Goal: Transaction & Acquisition: Register for event/course

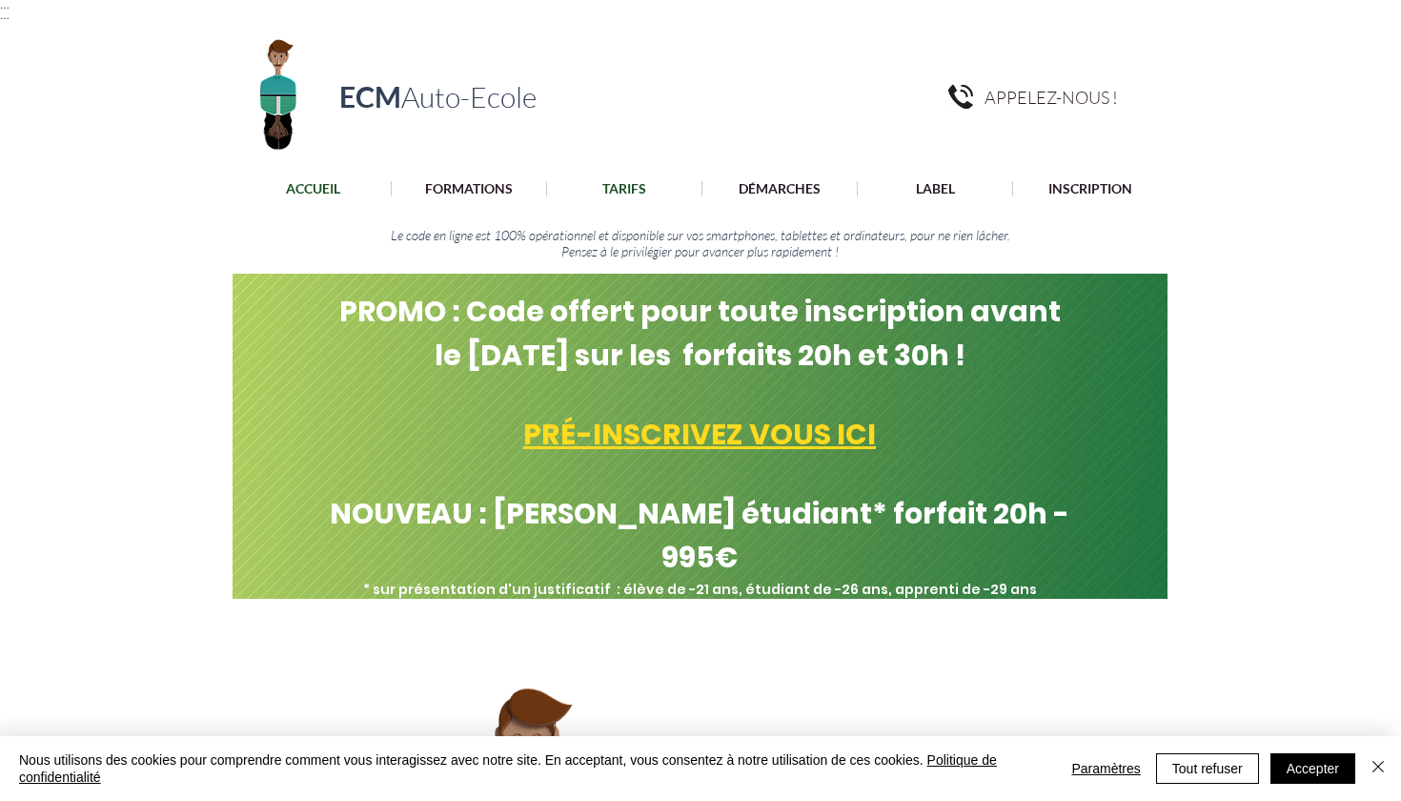
click at [622, 186] on p "TARIFS" at bounding box center [624, 188] width 63 height 15
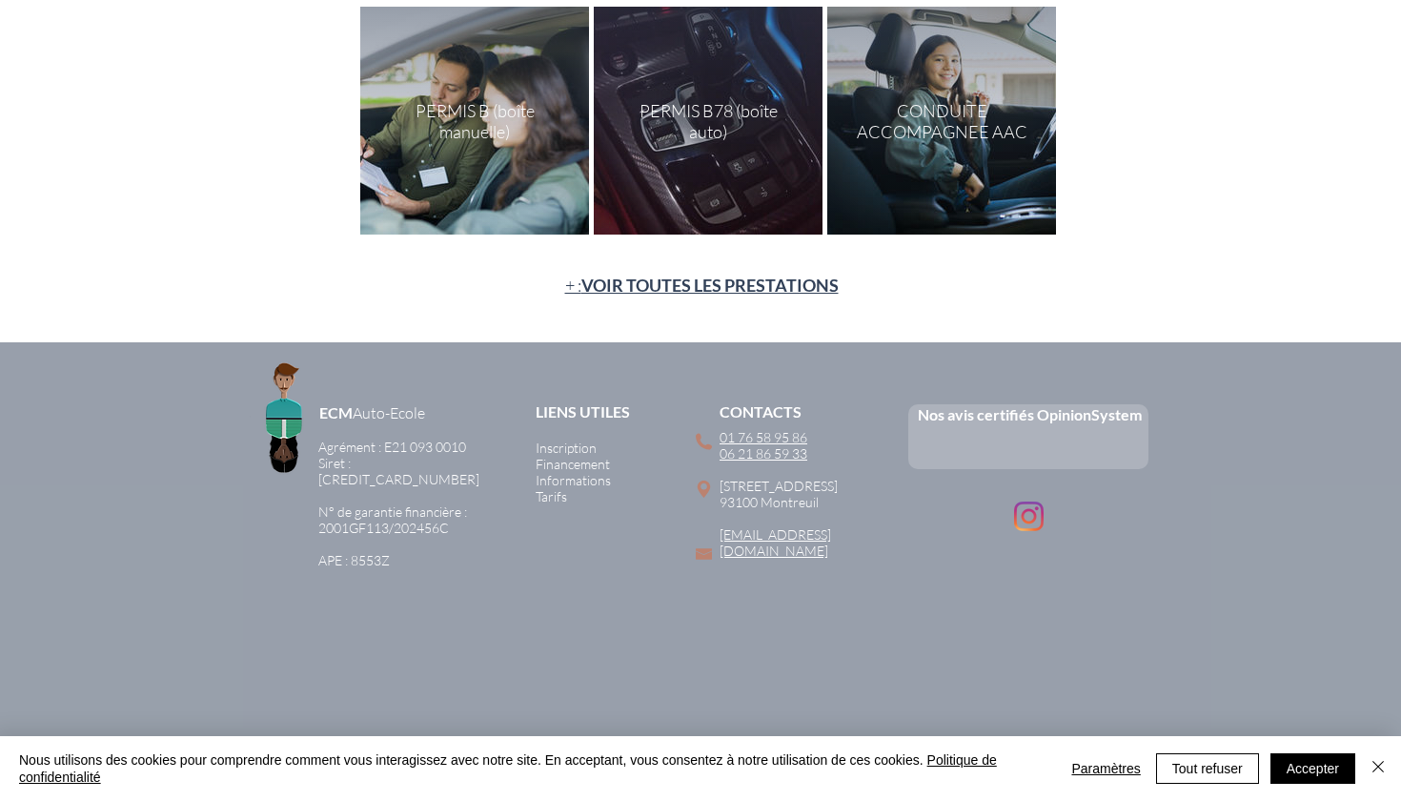
scroll to position [346, 0]
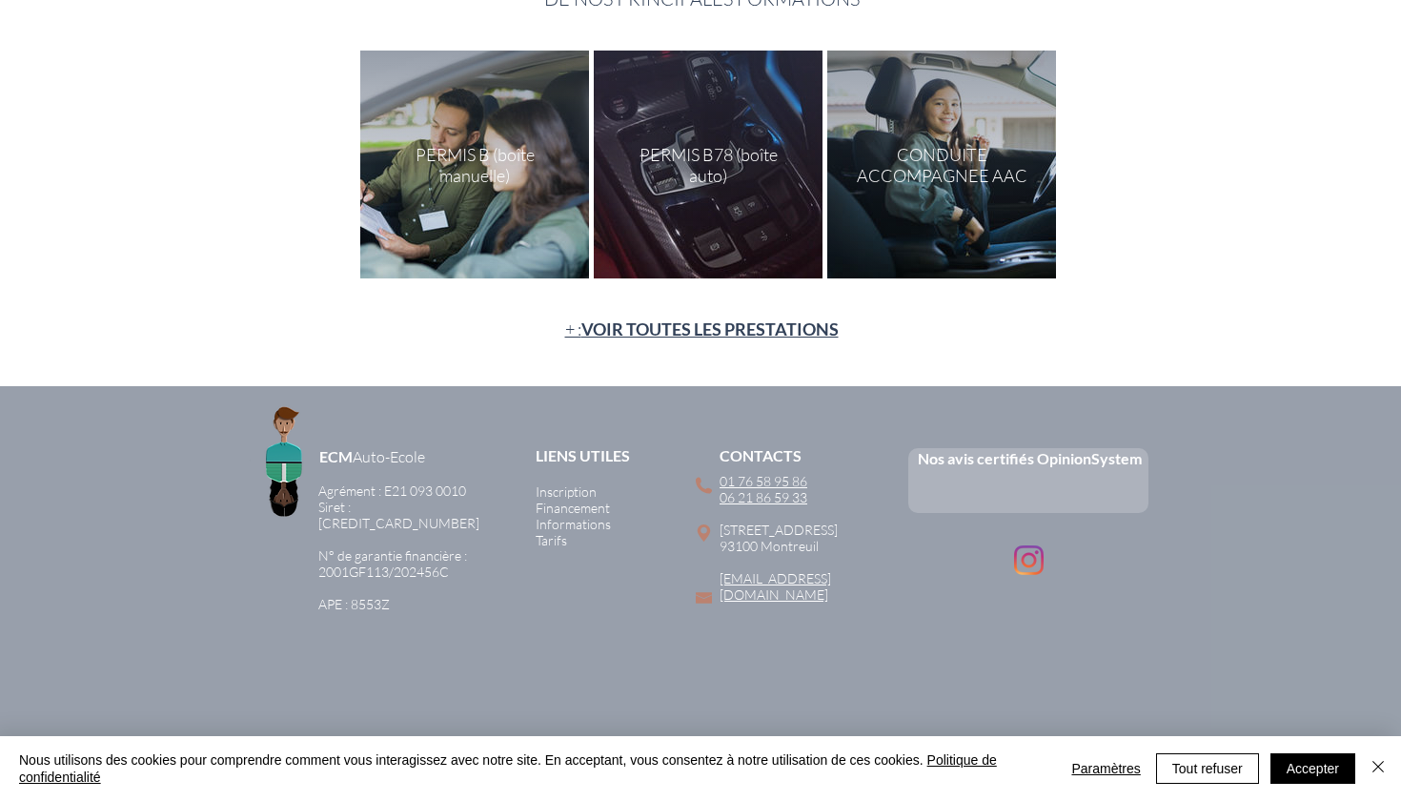
click at [502, 219] on div "main content" at bounding box center [474, 165] width 229 height 228
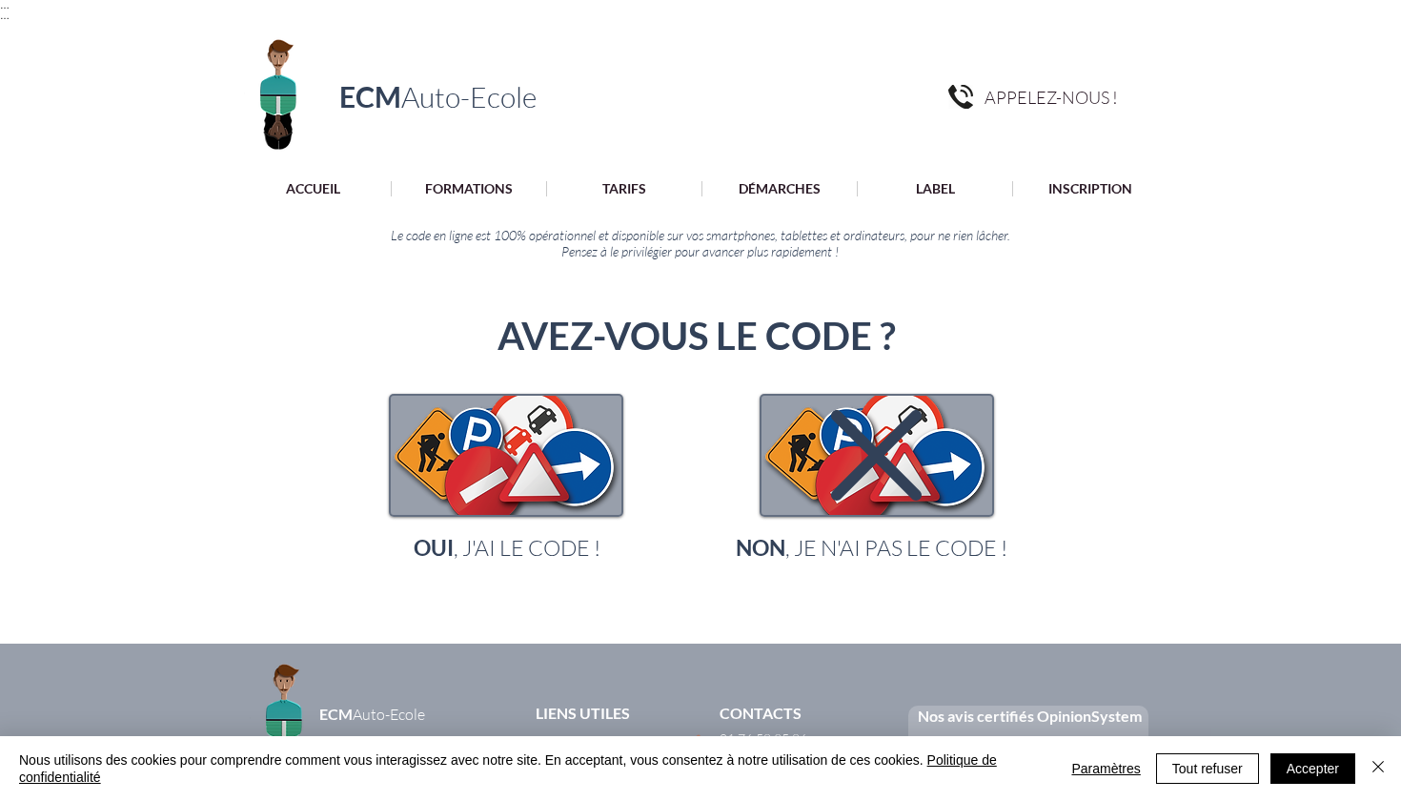
scroll to position [9, 0]
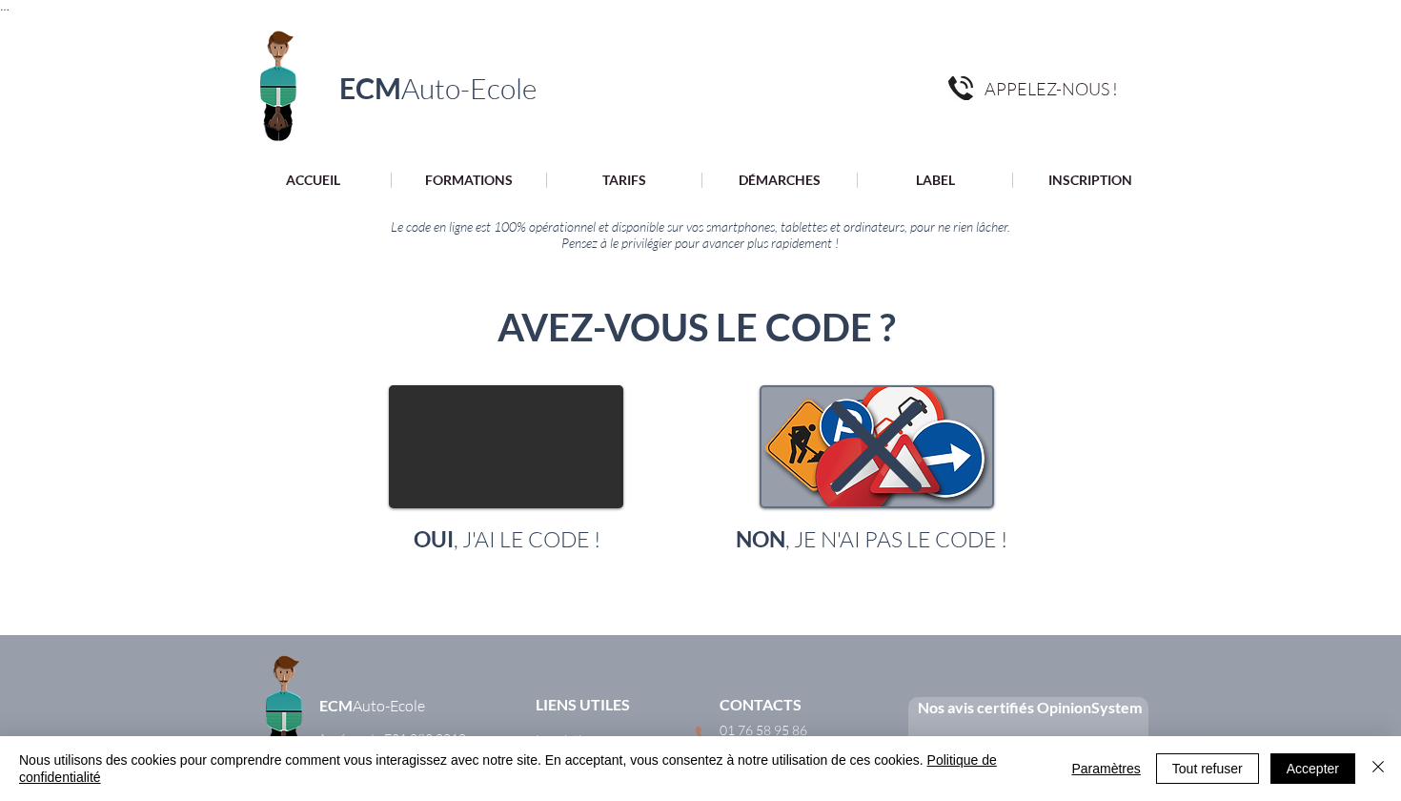
click at [528, 420] on img "main content" at bounding box center [506, 446] width 231 height 119
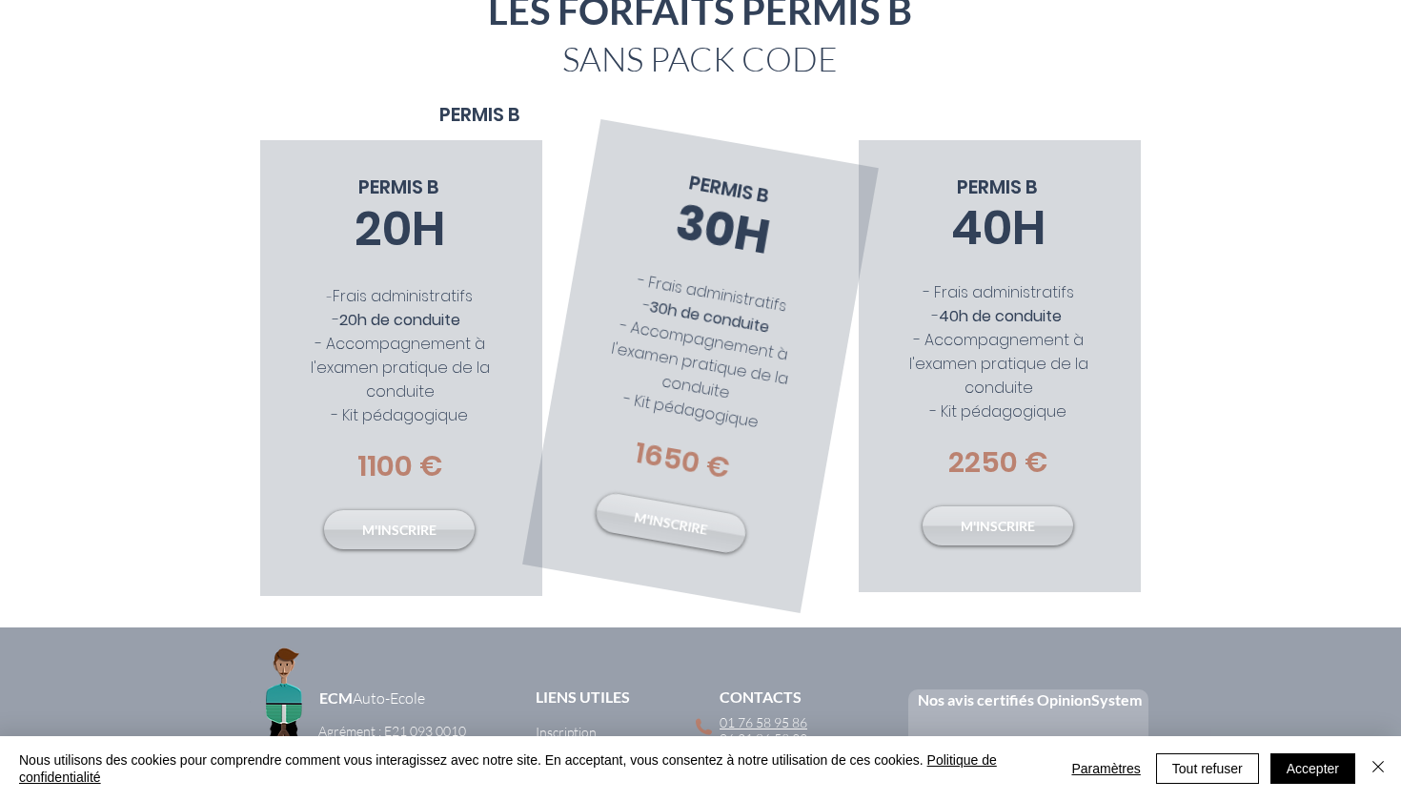
scroll to position [307, 0]
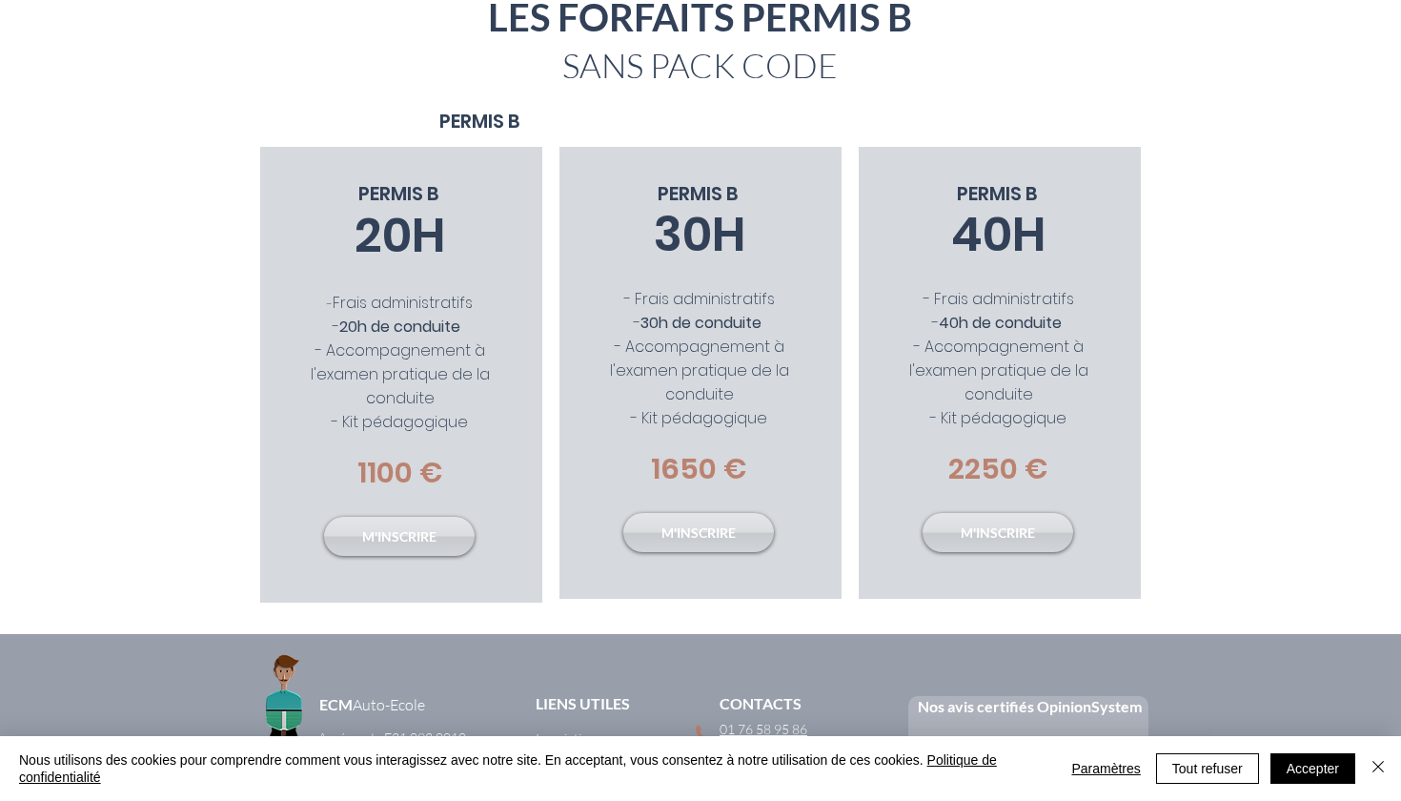
click at [756, 116] on div "main content" at bounding box center [700, 57] width 1401 height 180
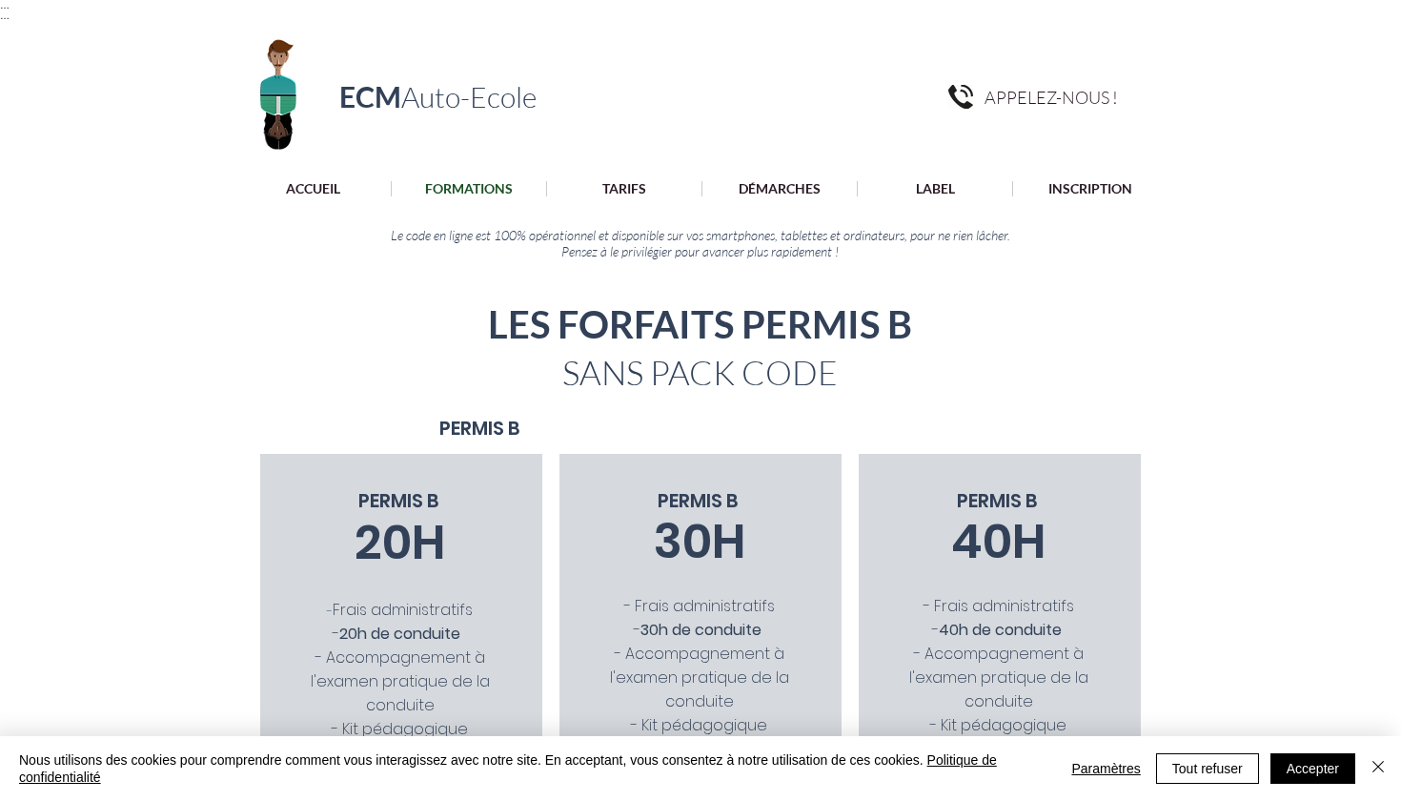
scroll to position [0, 0]
click at [771, 215] on p "Financement" at bounding box center [779, 220] width 91 height 30
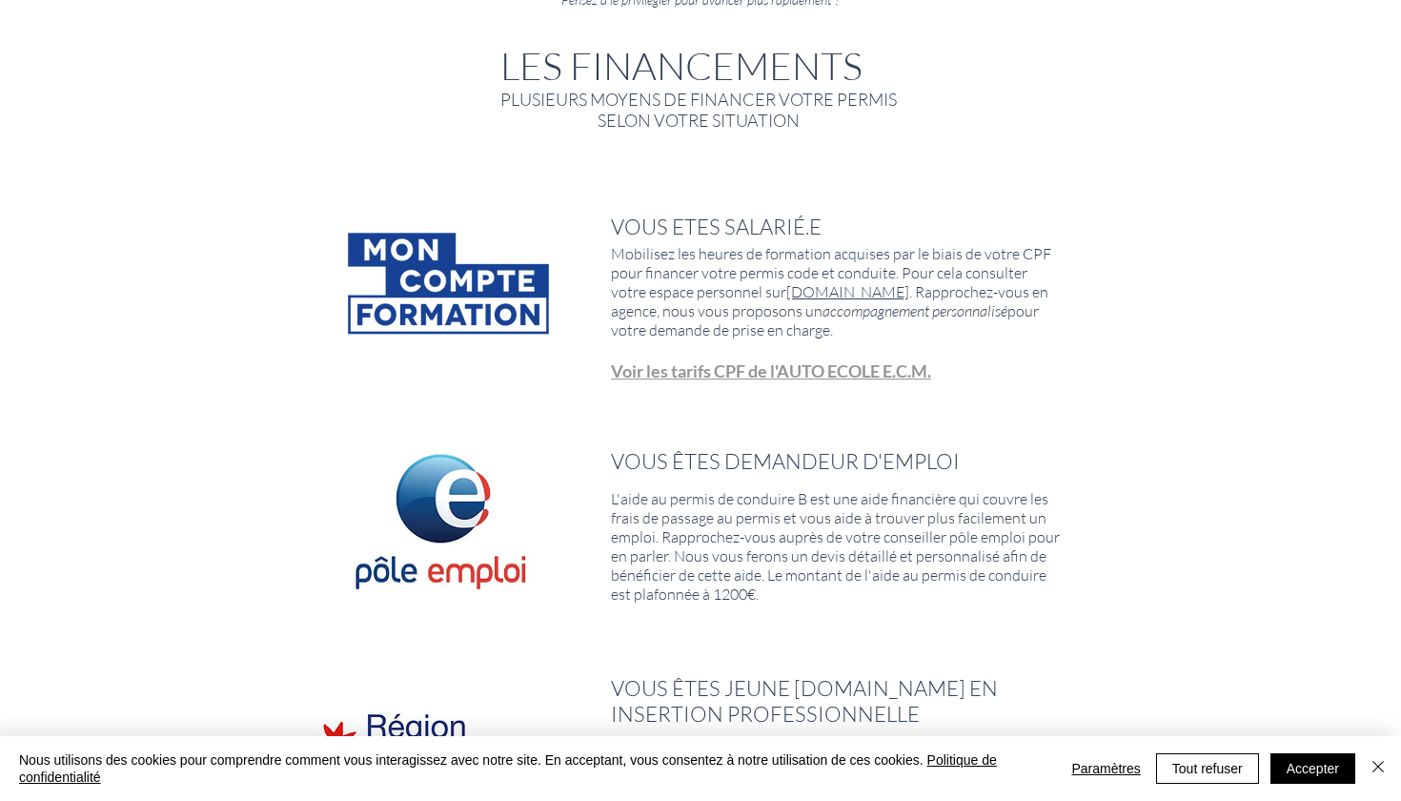
scroll to position [277, 0]
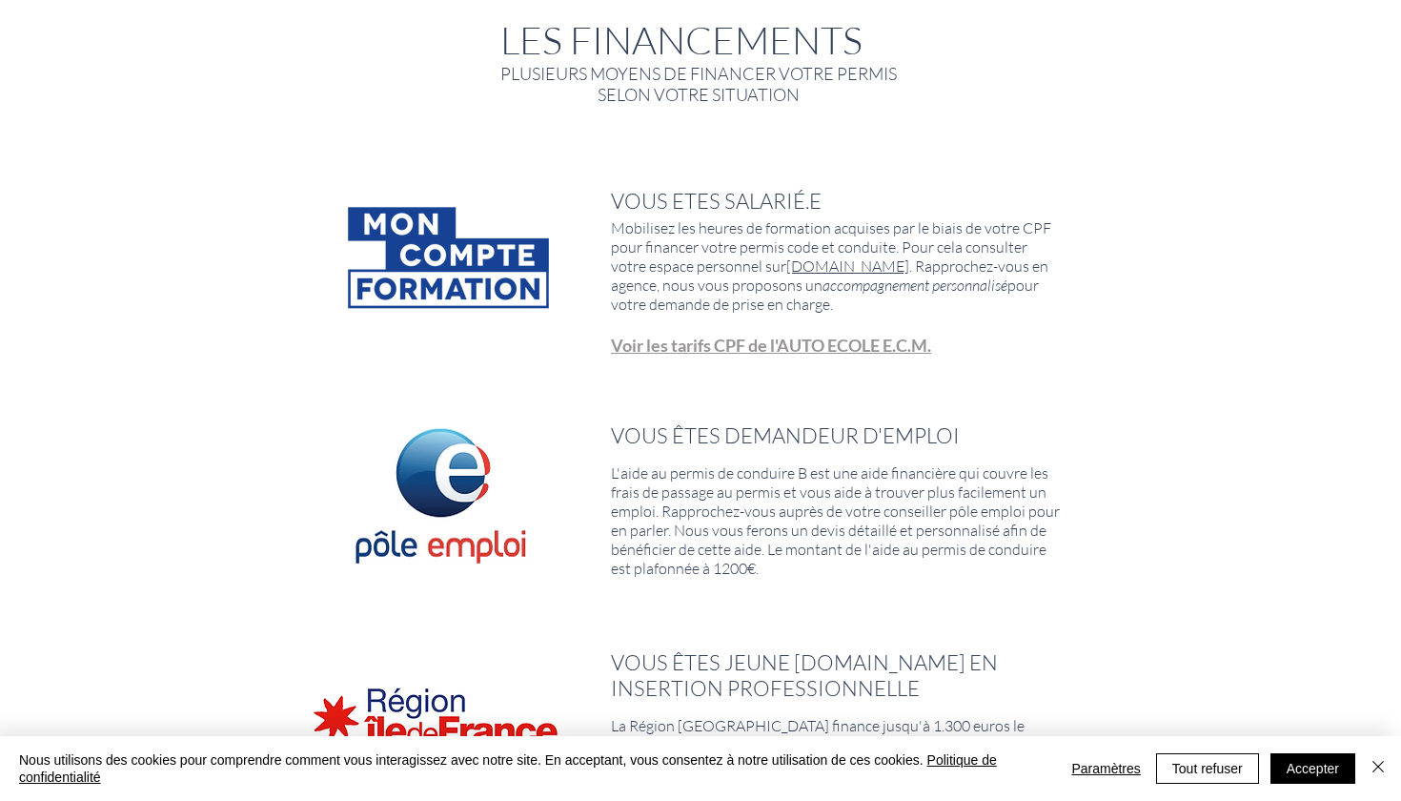
click at [762, 339] on span "Voir les tarifs CPF de l'AUTO ECOLE E.C.M." at bounding box center [771, 345] width 320 height 21
click at [694, 346] on span "Voir les tarifs CPF de l'AUTO ECOLE E.C.M." at bounding box center [771, 345] width 320 height 21
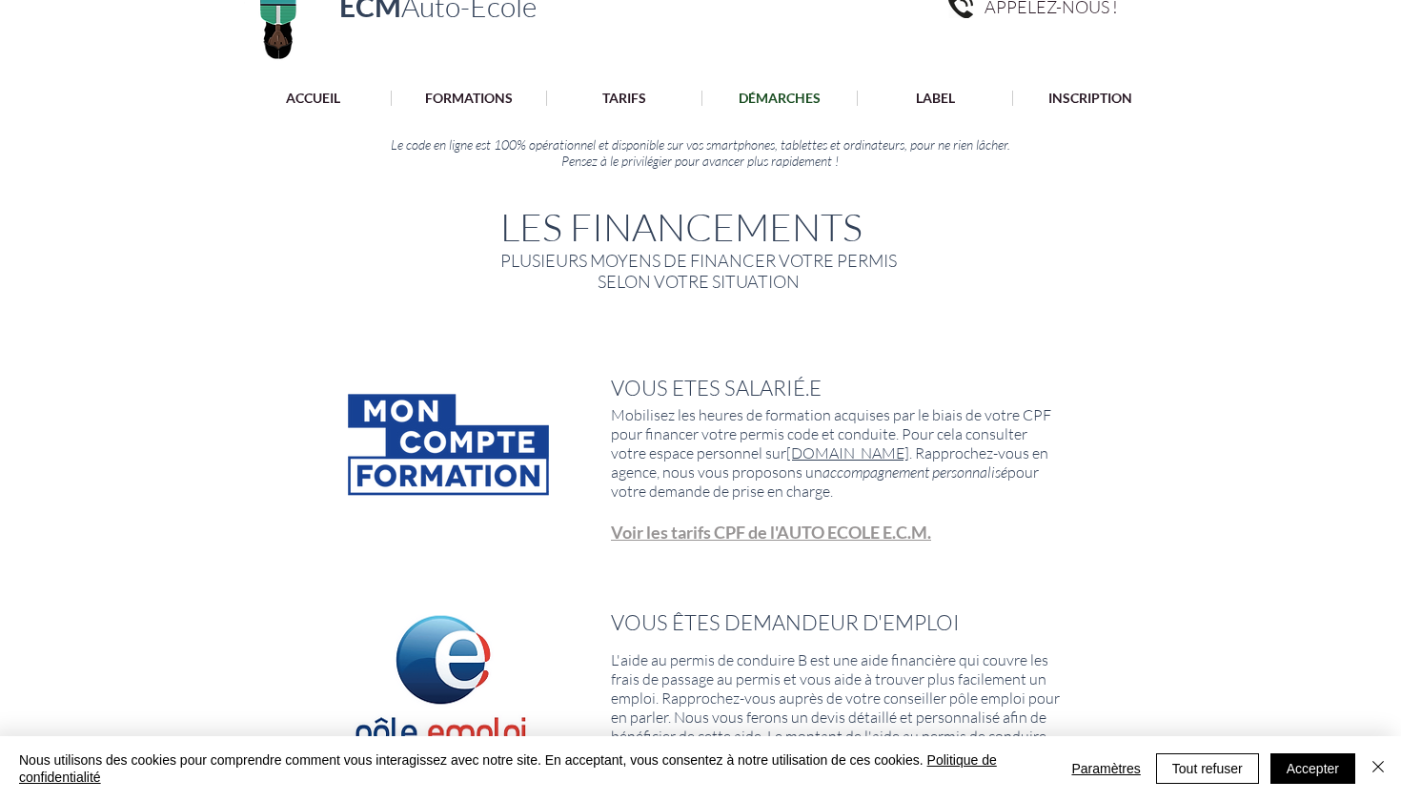
scroll to position [92, 0]
click at [812, 457] on span "Mobilisez les heures de formation acquises par le biais de votre CPF pour finan…" at bounding box center [831, 451] width 440 height 95
click at [812, 451] on link "[DOMAIN_NAME]" at bounding box center [848, 451] width 123 height 19
click at [791, 122] on p "Financement" at bounding box center [779, 128] width 91 height 30
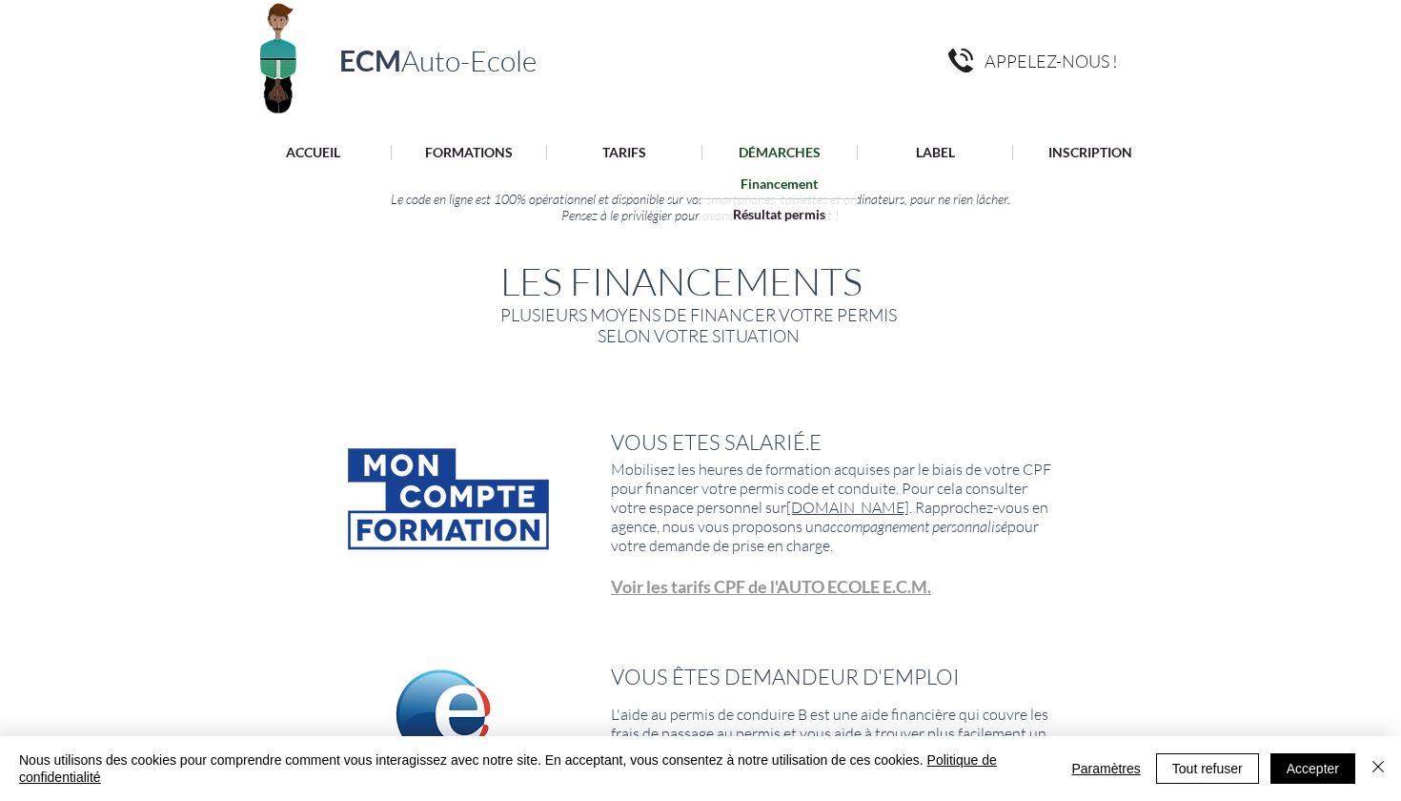
scroll to position [21, 0]
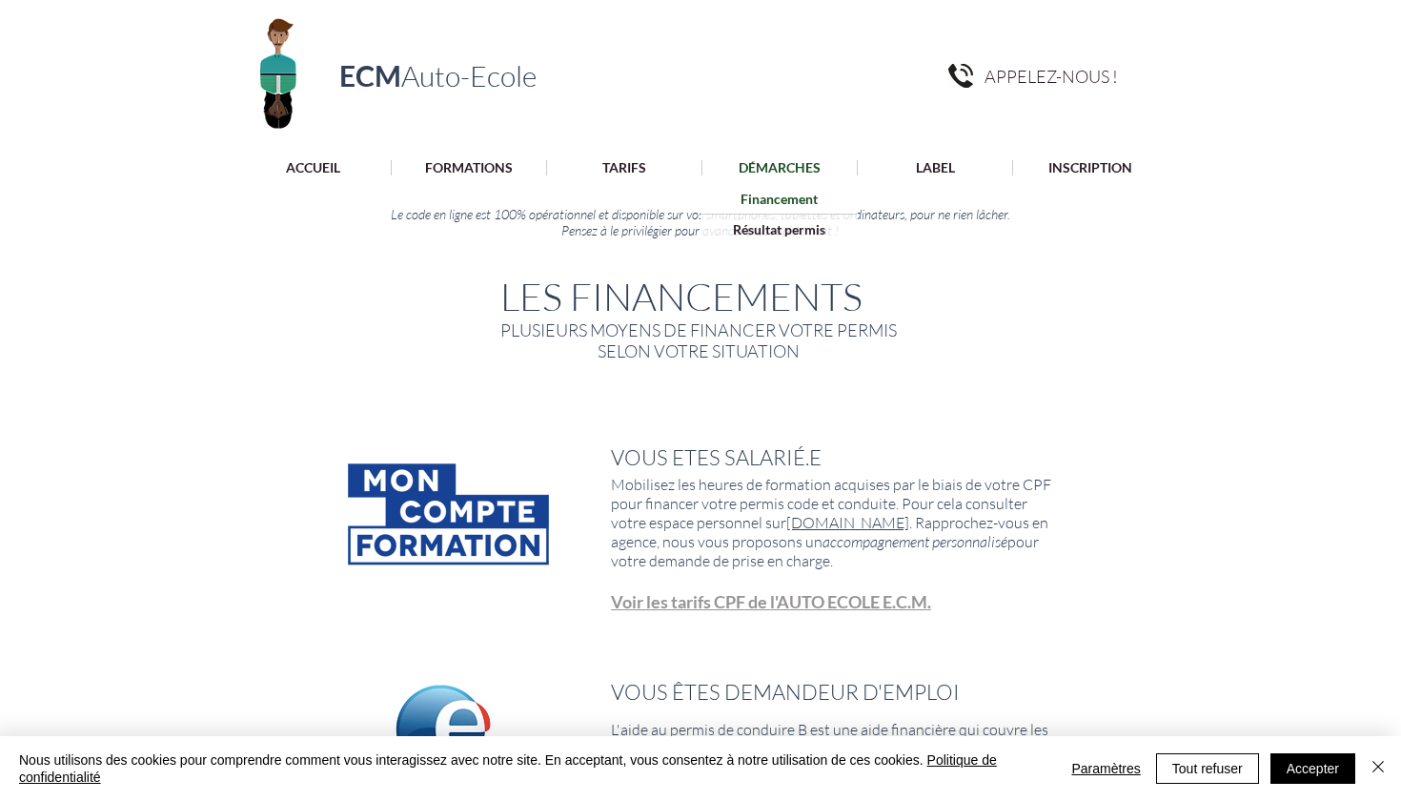
click at [627, 176] on div at bounding box center [700, 167] width 1401 height 36
click at [627, 173] on p "TARIFS" at bounding box center [624, 167] width 63 height 15
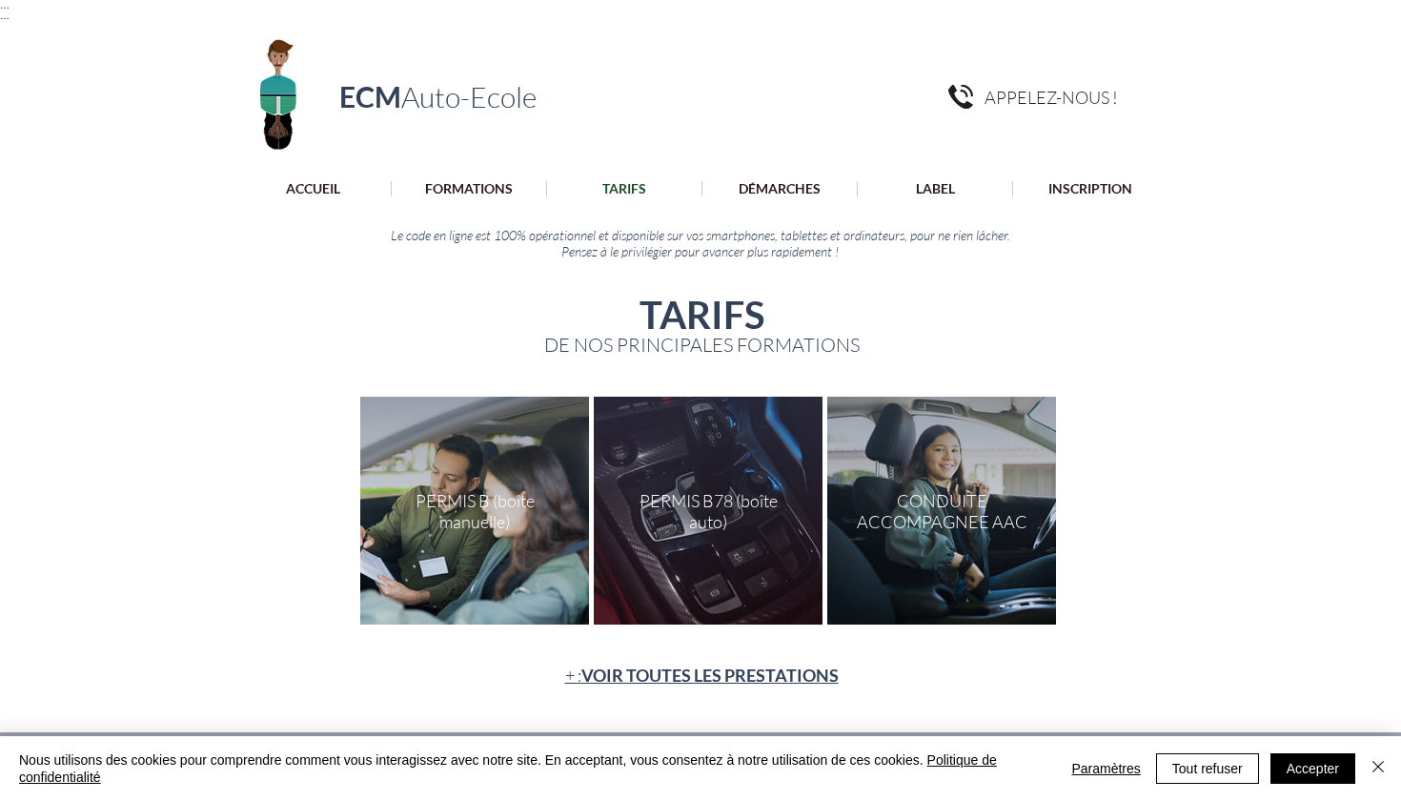
click at [489, 517] on div "main content" at bounding box center [474, 511] width 229 height 228
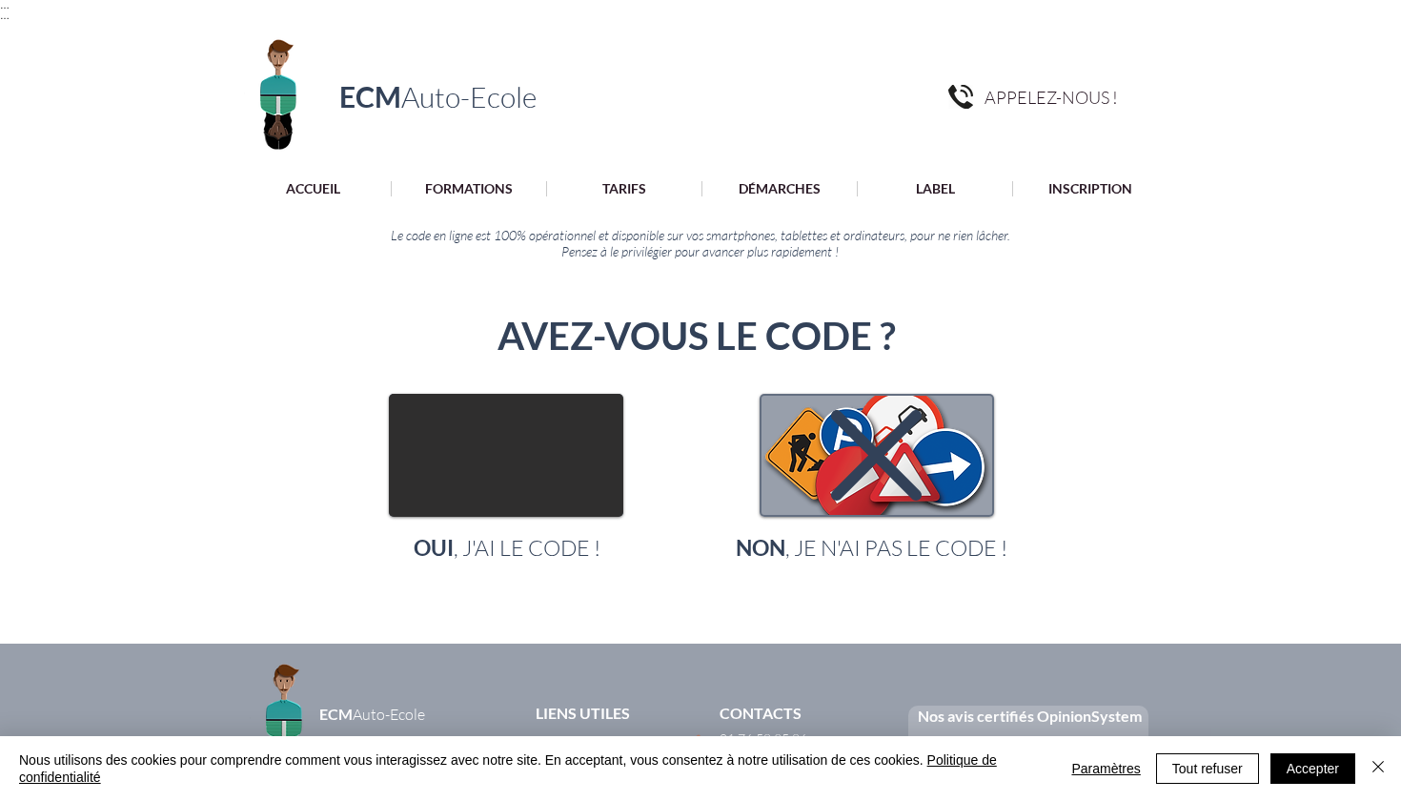
click at [548, 451] on img "main content" at bounding box center [506, 455] width 231 height 119
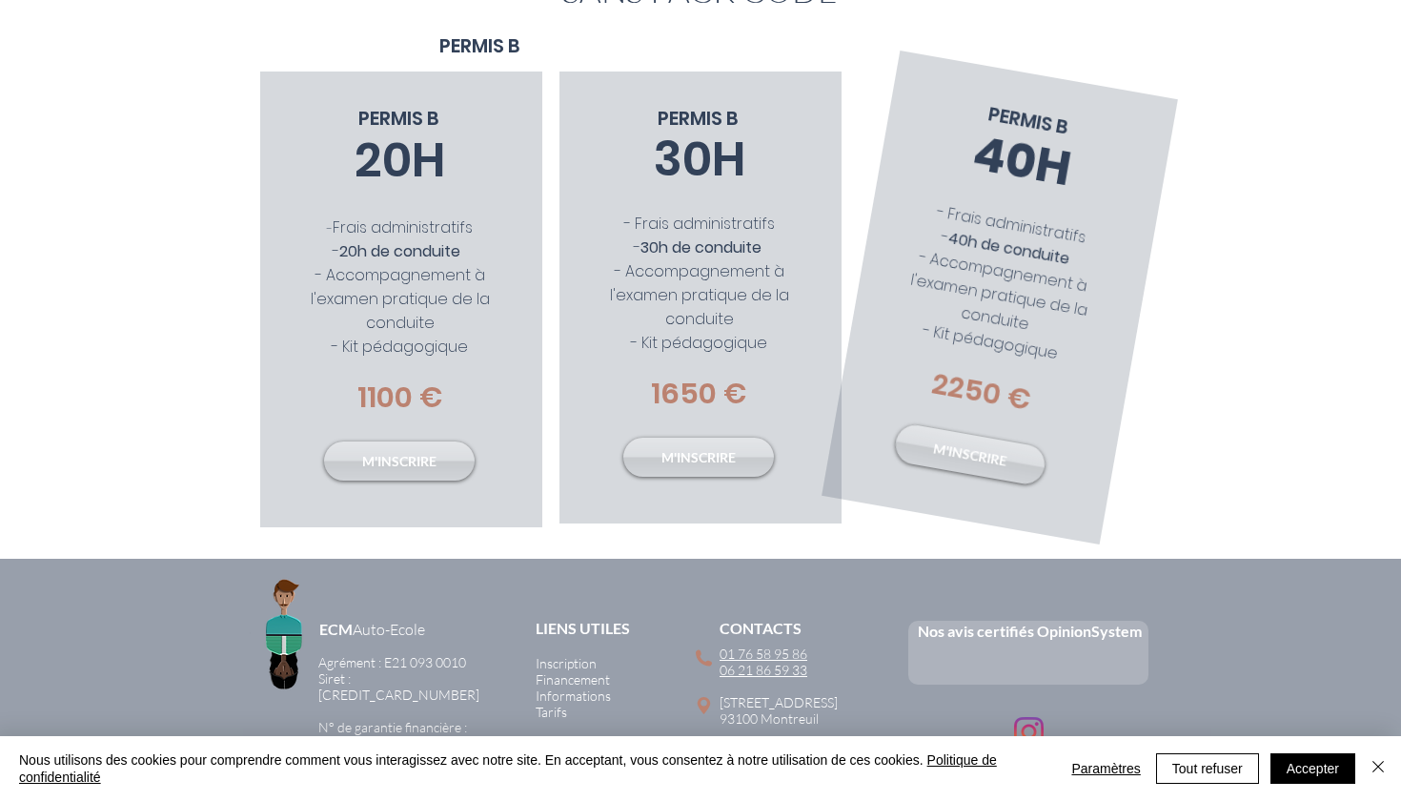
scroll to position [384, 0]
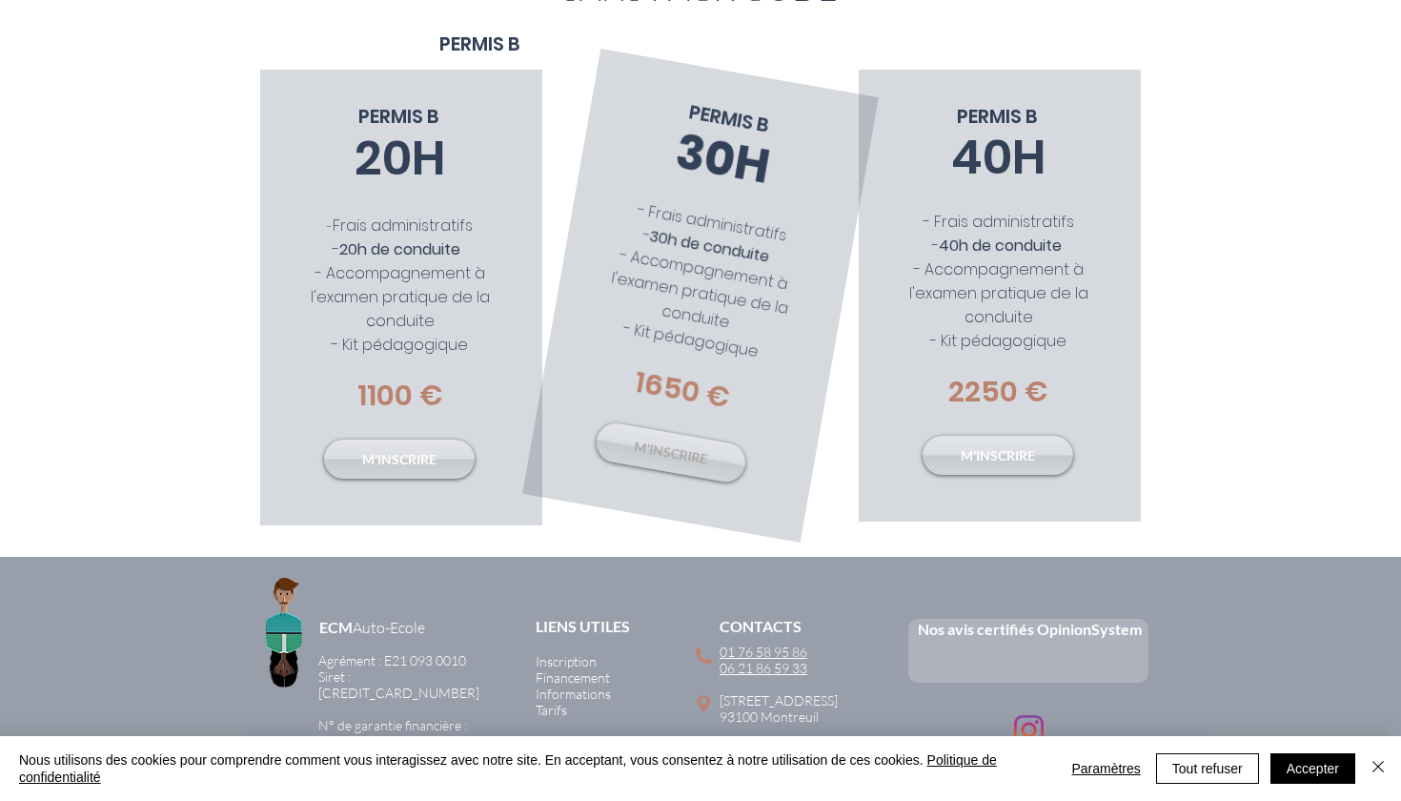
click at [644, 454] on span "M'INSCRIRE" at bounding box center [671, 452] width 76 height 31
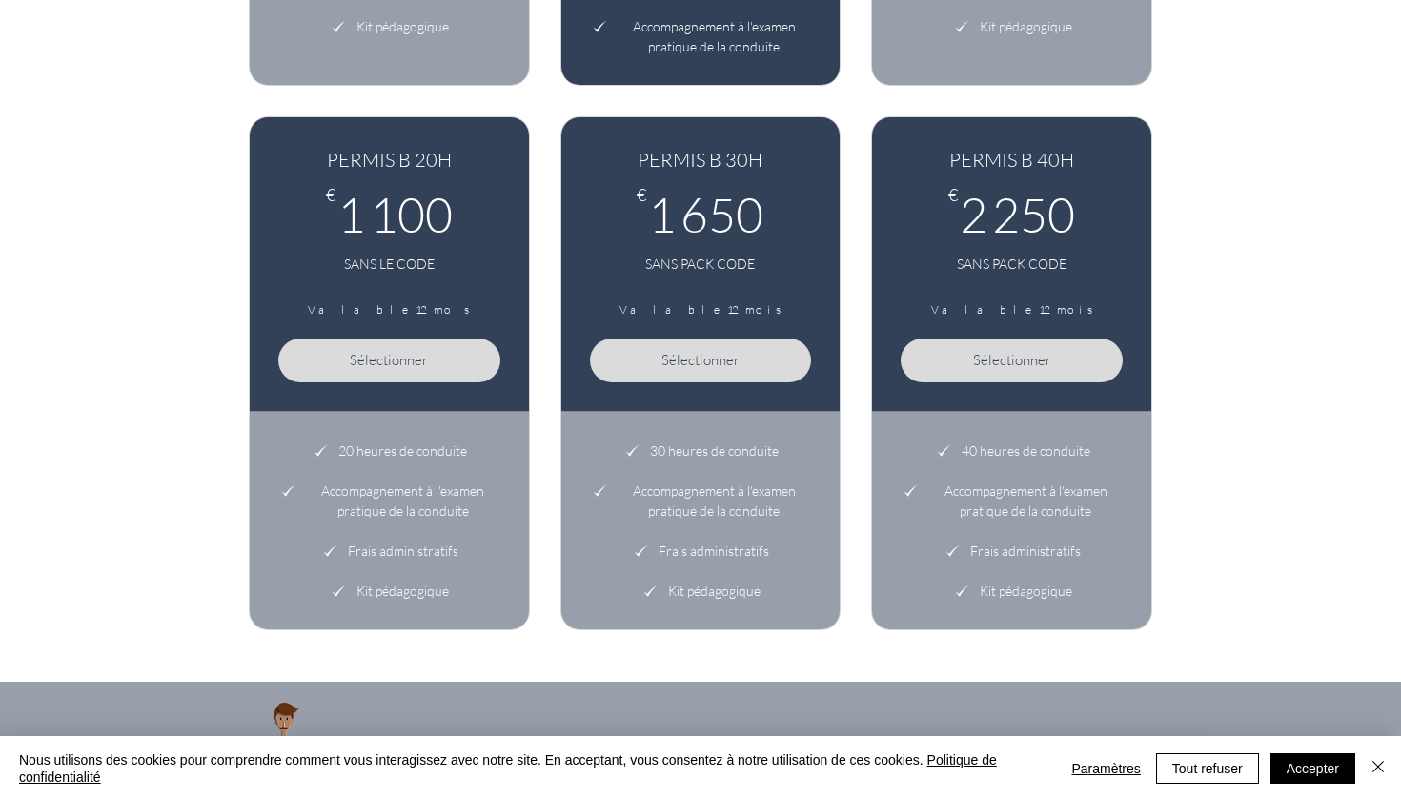
scroll to position [937, 0]
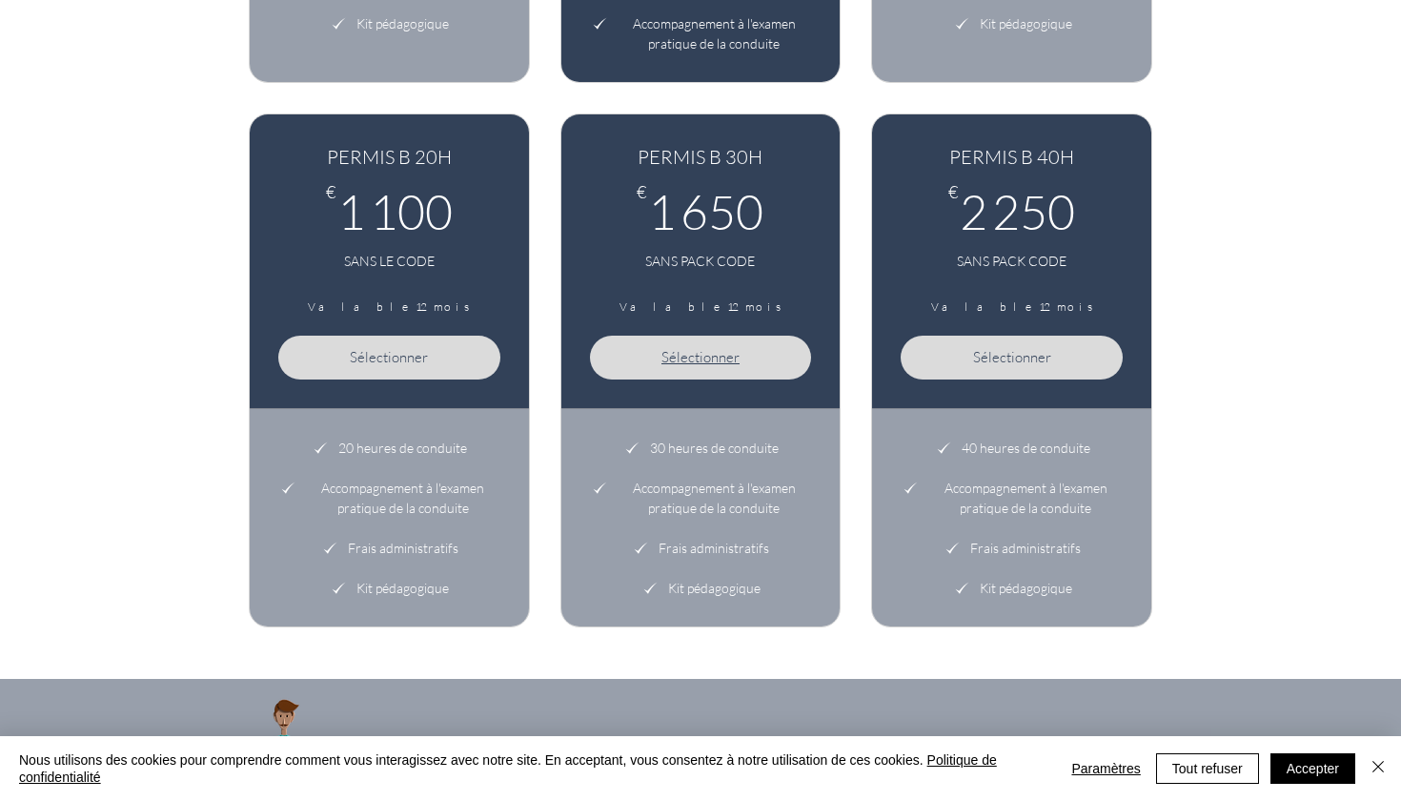
click at [757, 358] on button "Sélectionner" at bounding box center [701, 358] width 222 height 44
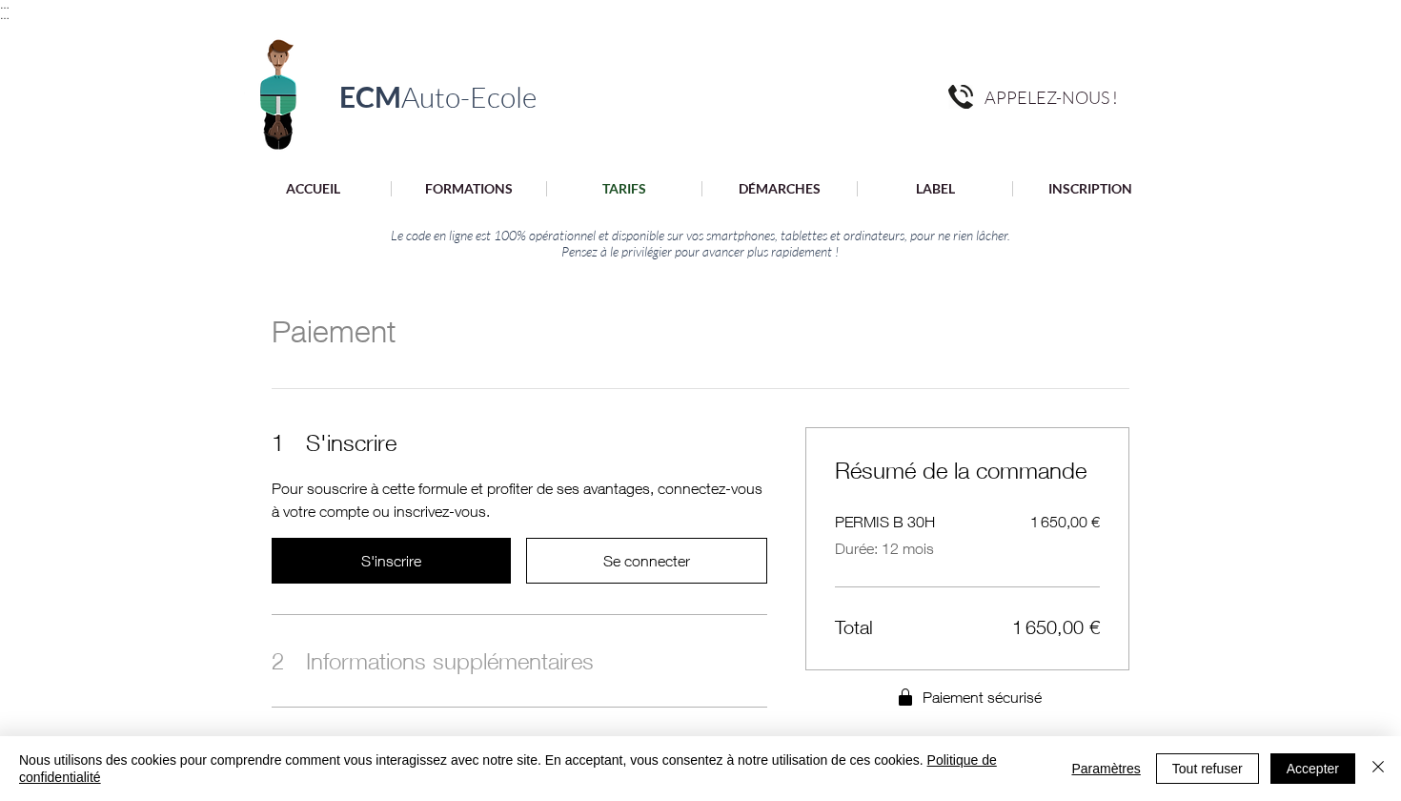
click at [622, 187] on p "TARIFS" at bounding box center [624, 188] width 63 height 15
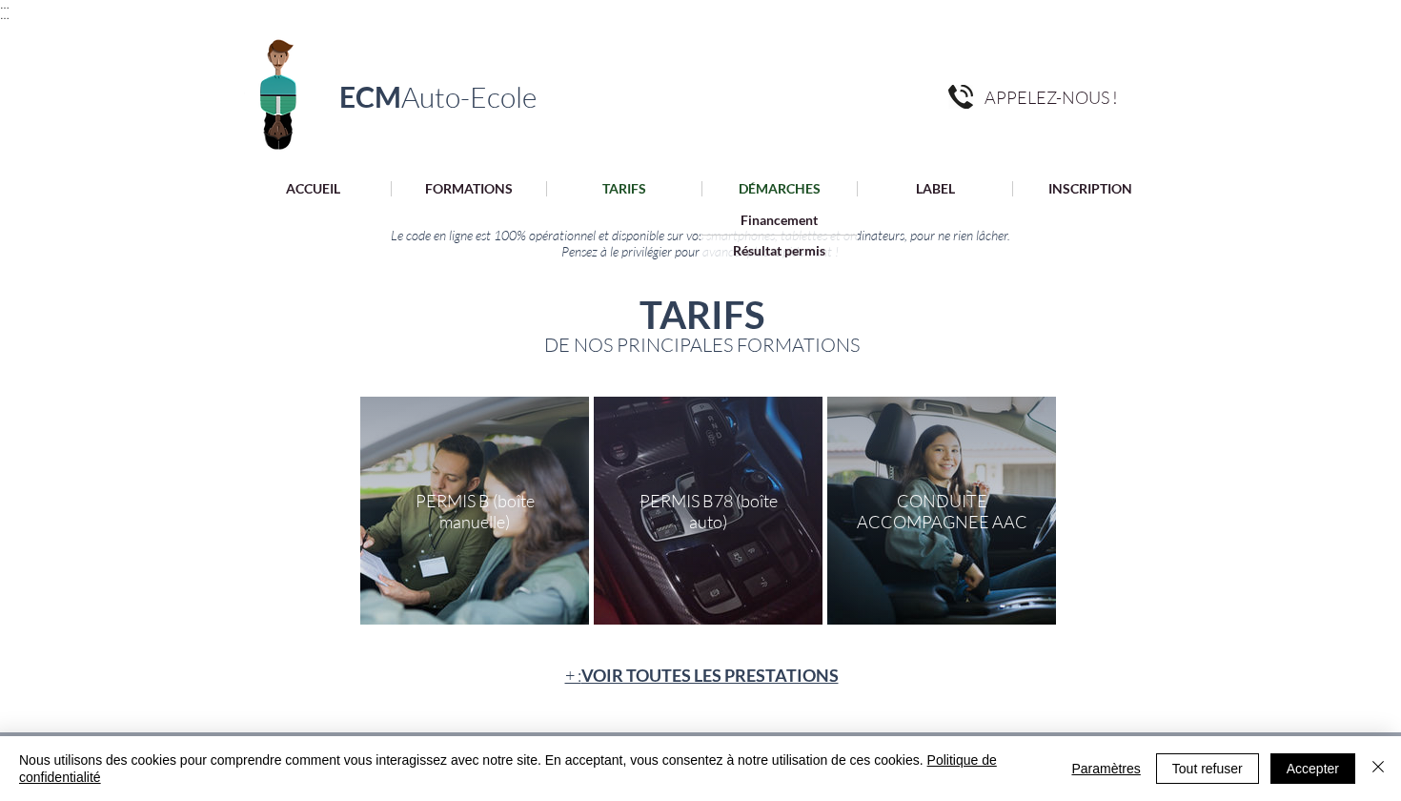
click at [767, 188] on p "DÉMARCHES" at bounding box center [779, 188] width 101 height 15
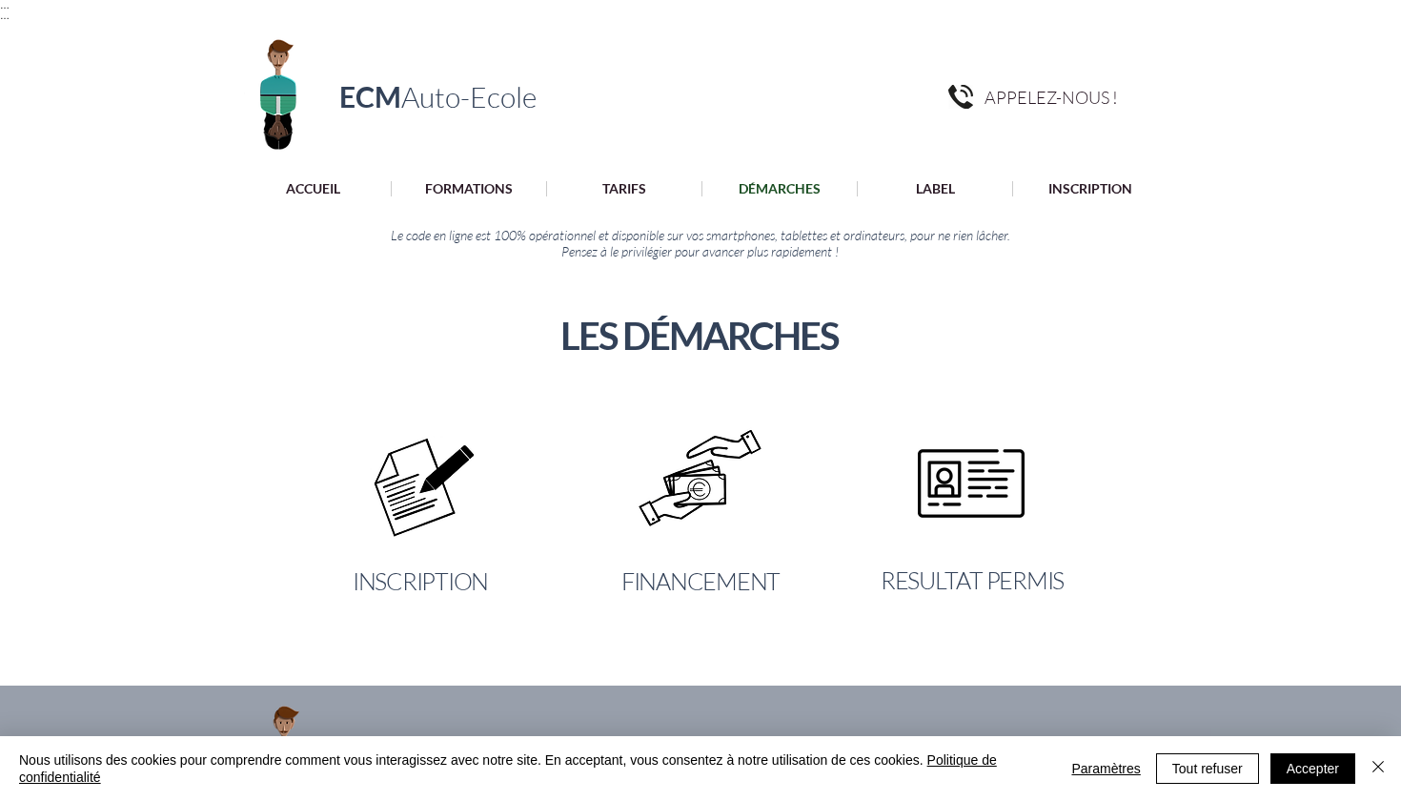
click at [711, 497] on img "main content" at bounding box center [700, 484] width 136 height 174
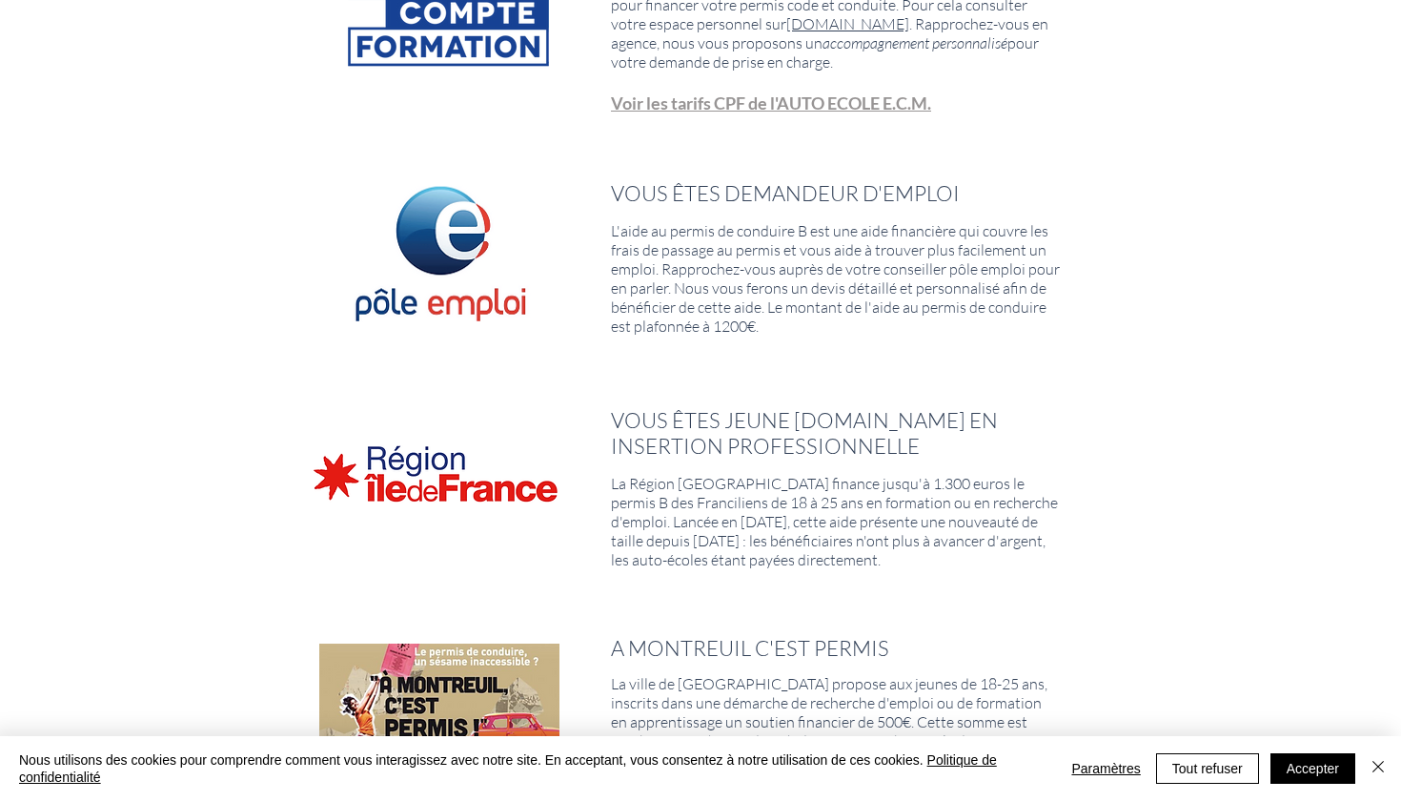
scroll to position [578, 0]
